Goal: Task Accomplishment & Management: Use online tool/utility

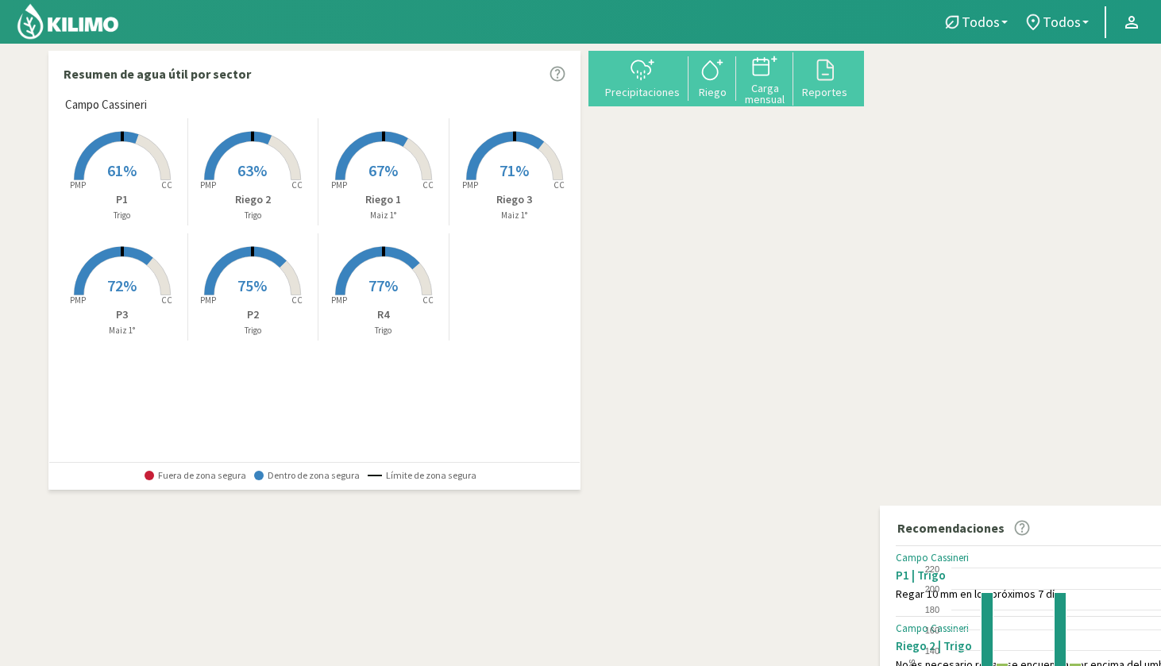
click at [343, 339] on rect at bounding box center [383, 296] width 127 height 127
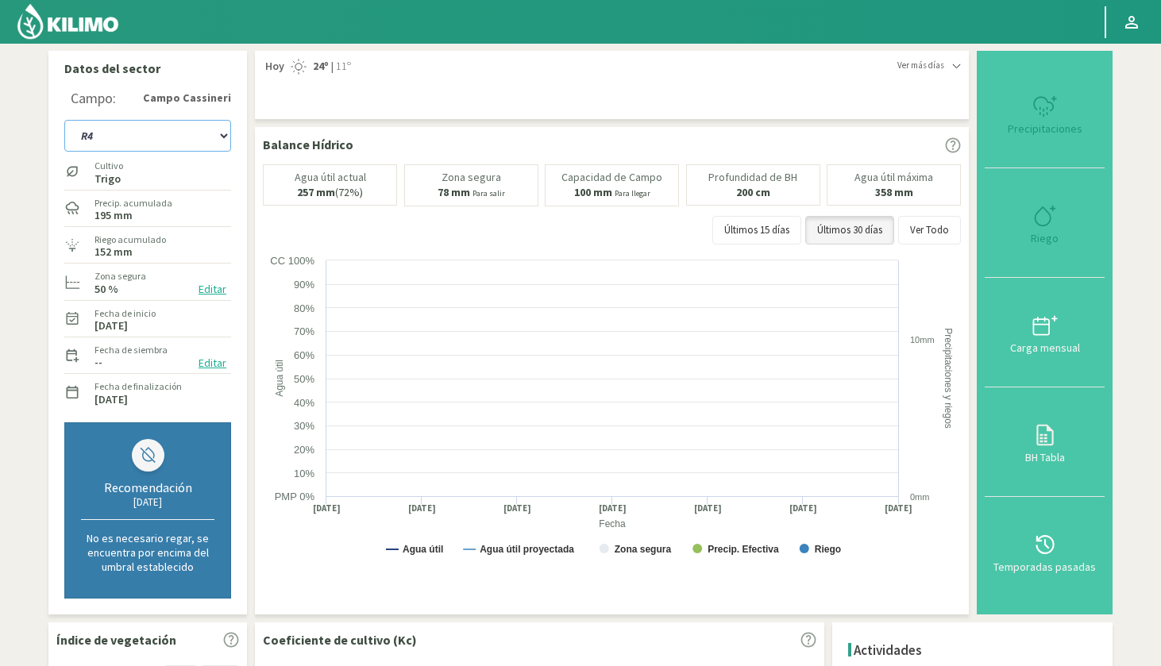
select select "9: Object"
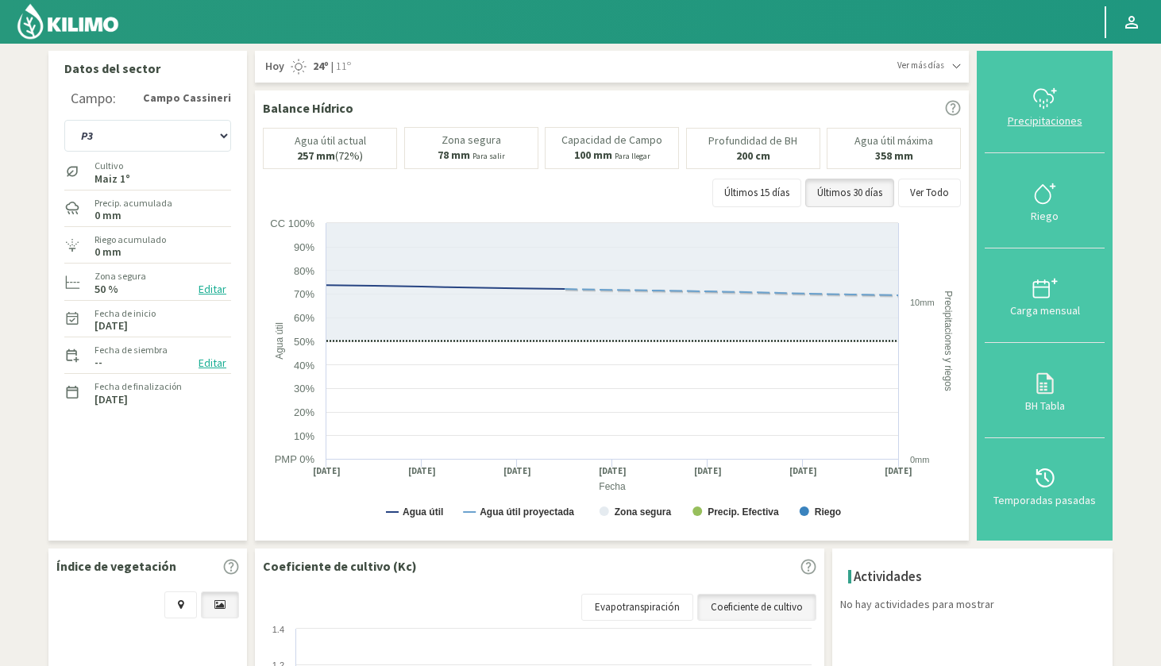
click at [1035, 110] on icon at bounding box center [1044, 98] width 25 height 25
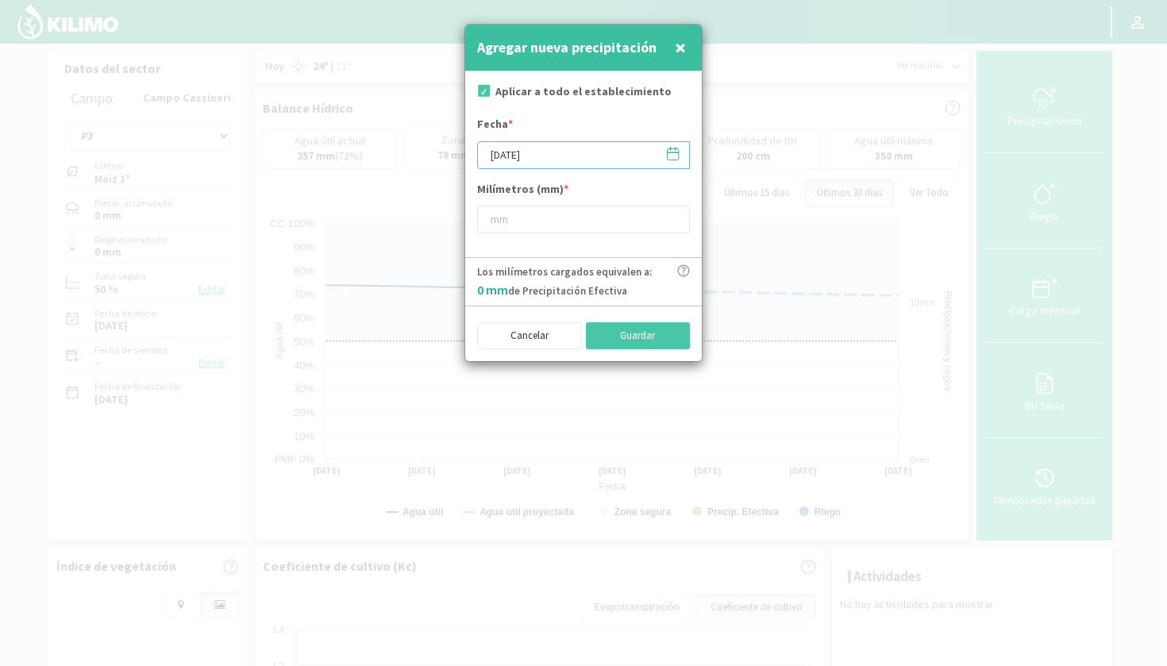
click at [530, 156] on input "[DATE]" at bounding box center [583, 155] width 213 height 28
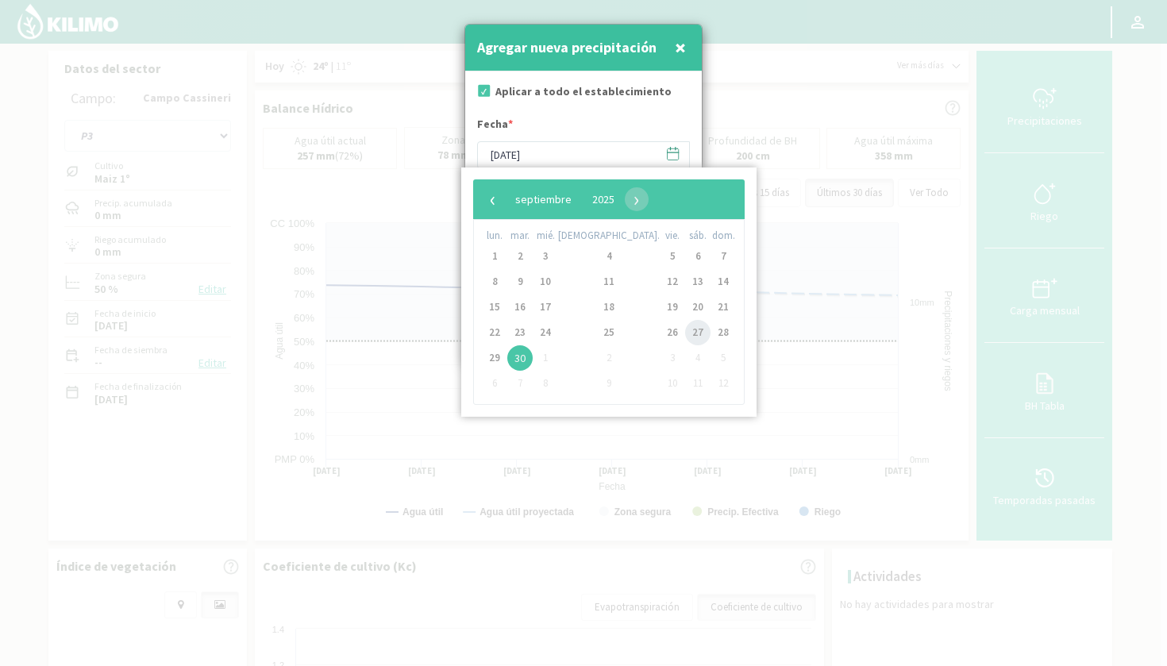
click at [685, 331] on span "27" at bounding box center [697, 332] width 25 height 25
type input "27/09/2025"
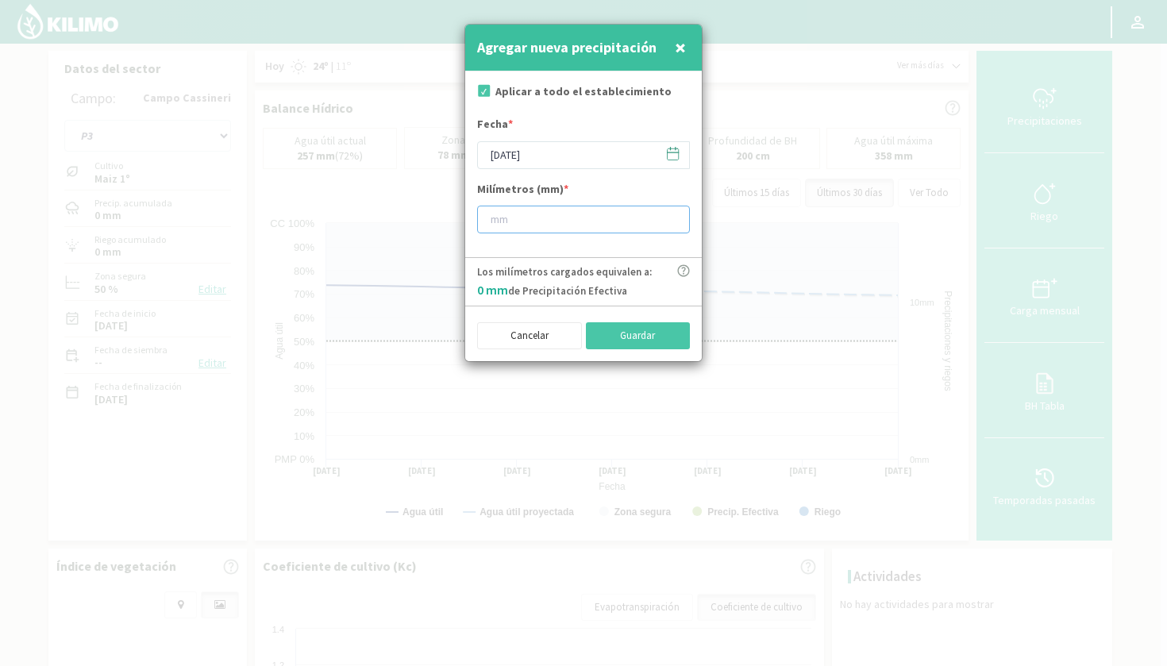
click at [531, 221] on input "number" at bounding box center [583, 220] width 213 height 28
type input "25"
click at [627, 335] on button "Guardar" at bounding box center [638, 335] width 105 height 27
click at [679, 160] on svg-icon at bounding box center [672, 157] width 15 height 14
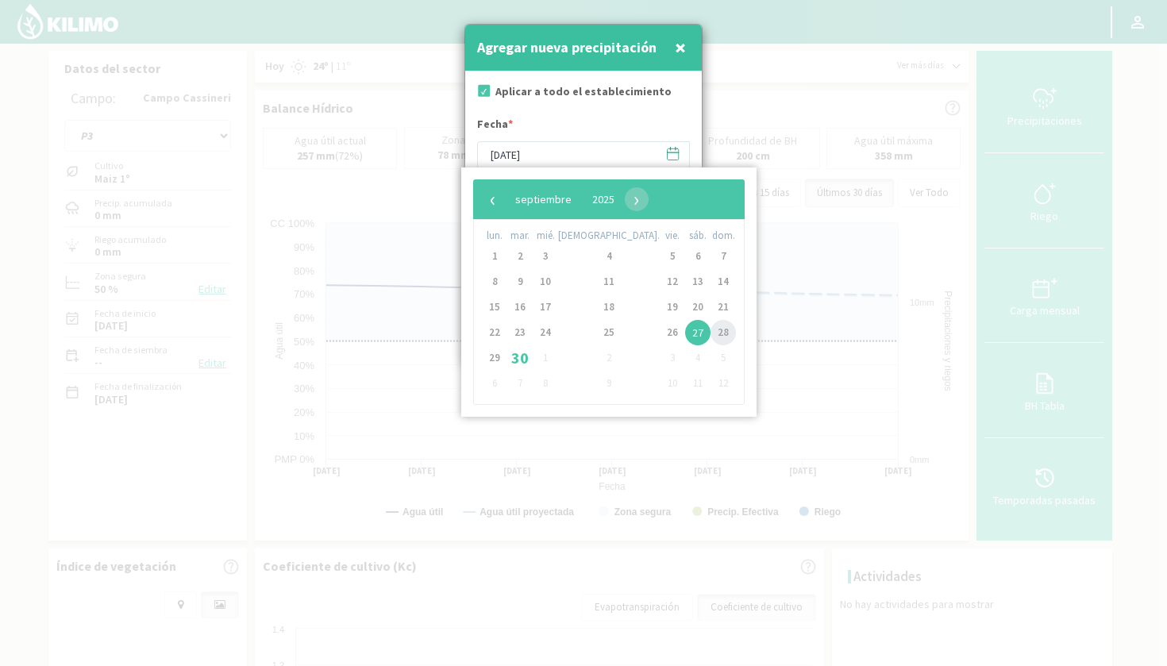
click at [711, 329] on span "28" at bounding box center [723, 332] width 25 height 25
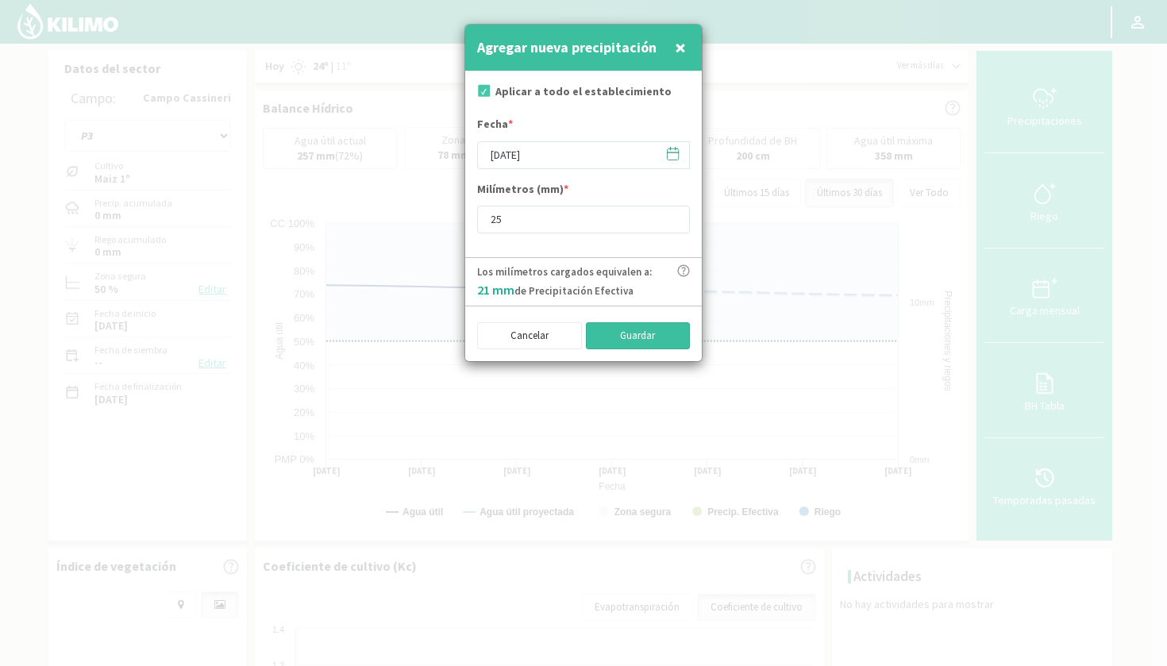
click at [651, 334] on button "Guardar" at bounding box center [638, 335] width 105 height 27
type input "[DATE]"
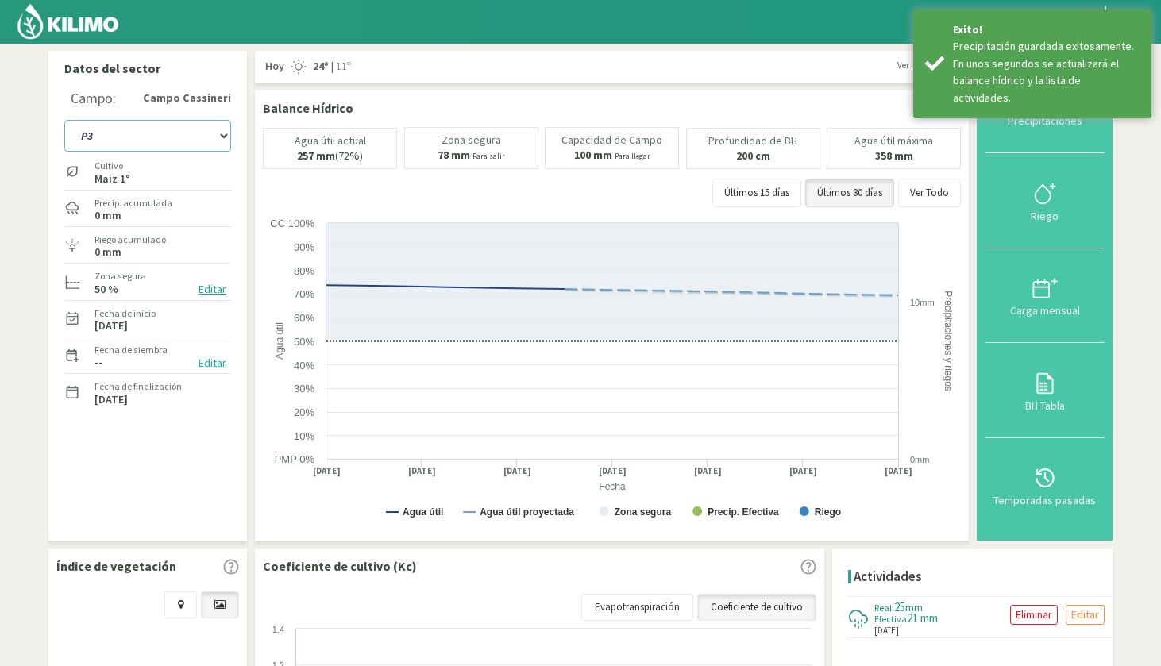
click at [139, 134] on select "P1 P2 P3 R4 Riego 1 Riego 2 Riego 3" at bounding box center [147, 136] width 167 height 32
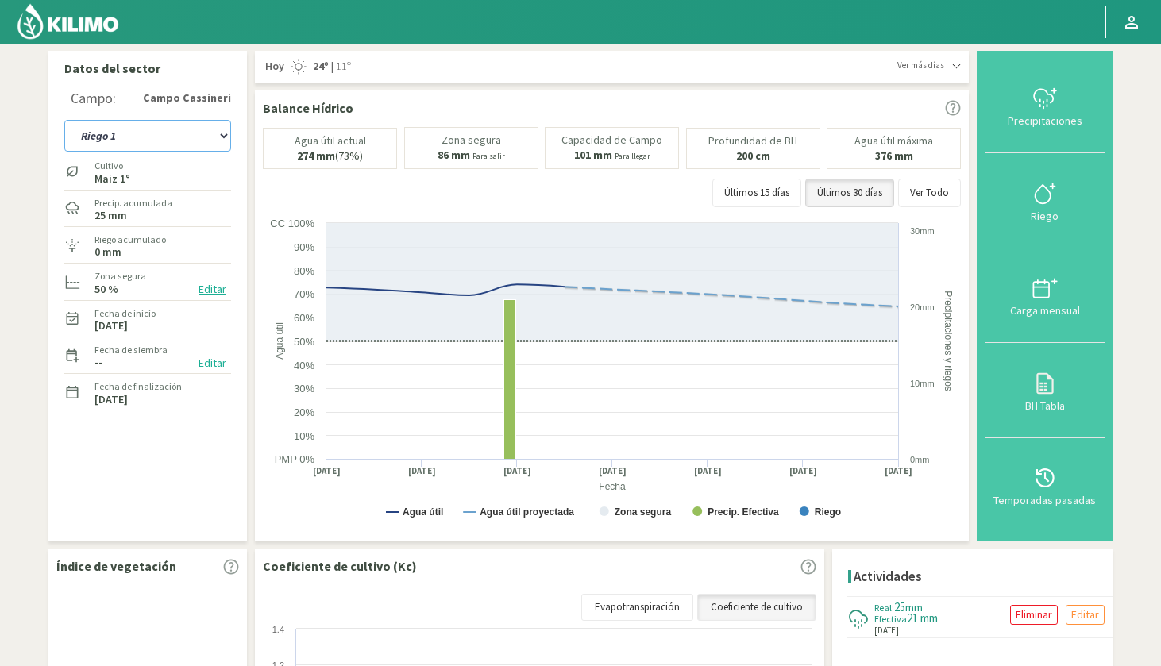
click at [140, 137] on select "P1 P2 P3 R4 Riego 1 Riego 2 Riego 3" at bounding box center [147, 136] width 167 height 32
click at [125, 137] on select "P1 P2 P3 R4 Riego 1 Riego 2 Riego 3" at bounding box center [147, 136] width 167 height 32
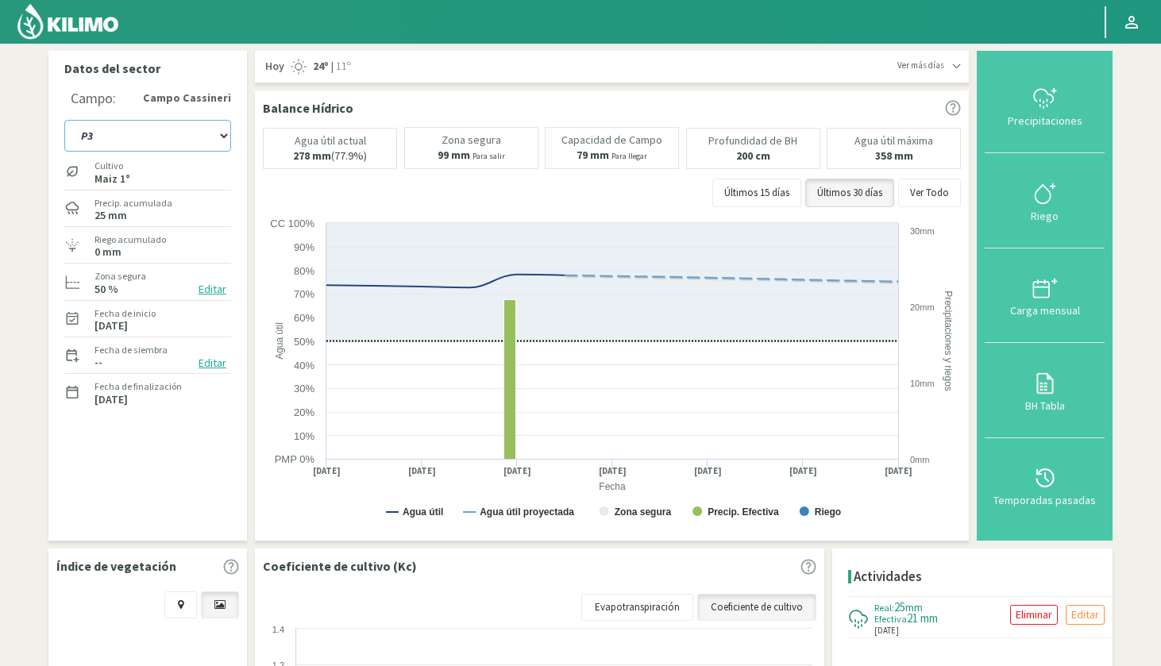
click at [159, 133] on select "P1 P2 P3 R4 Riego 1 Riego 2 Riego 3" at bounding box center [147, 136] width 167 height 32
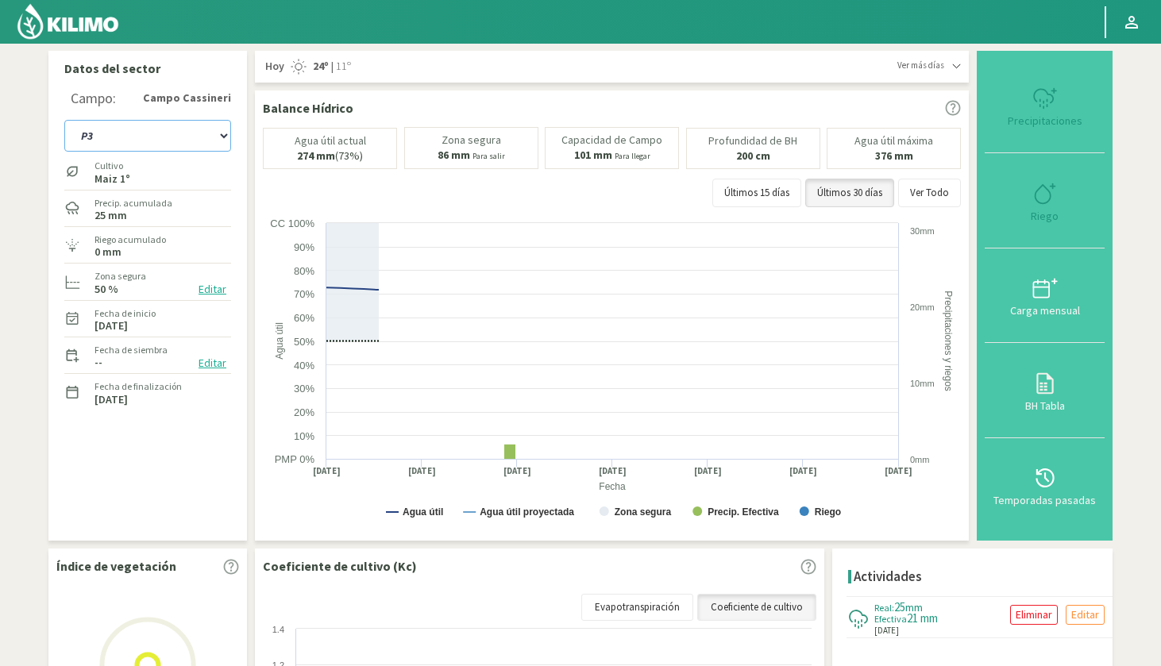
select select "39: Object"
